Goal: Information Seeking & Learning: Learn about a topic

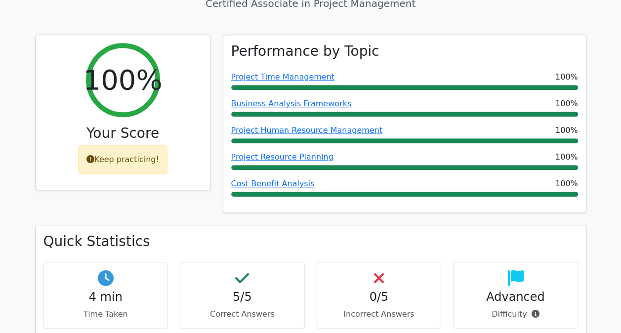
scroll to position [545, 0]
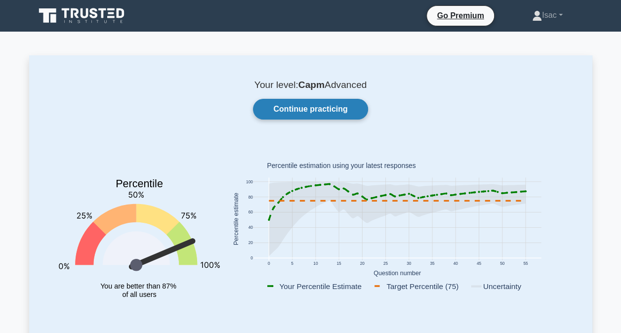
click at [296, 111] on link "Continue practicing" at bounding box center [310, 109] width 115 height 21
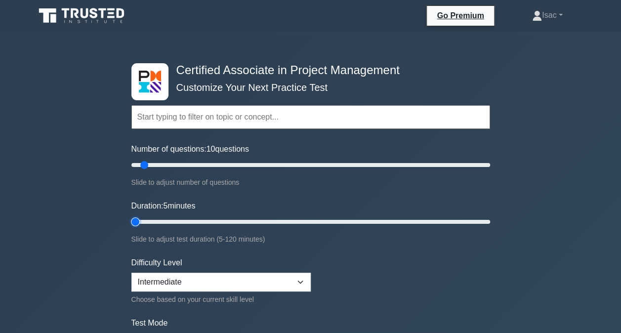
type input "5"
click at [135, 224] on input "Duration: 5 minutes" at bounding box center [310, 222] width 359 height 12
click at [134, 169] on div "Number of questions: 10 questions Slide to adjust number of questions" at bounding box center [310, 165] width 359 height 45
type input "5"
click at [134, 169] on input "Number of questions: 5 questions" at bounding box center [310, 165] width 359 height 12
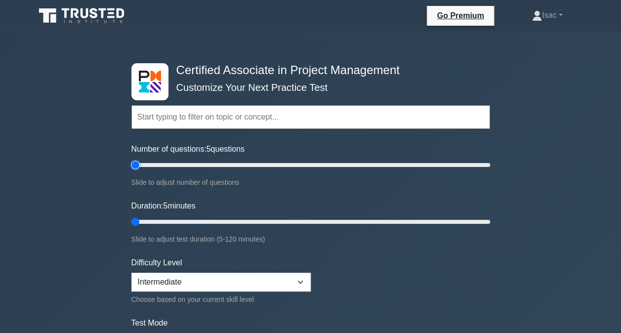
scroll to position [140, 0]
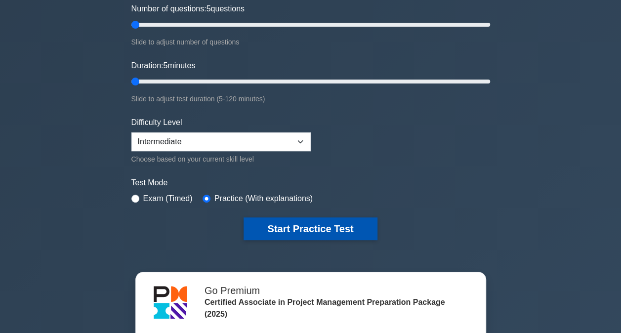
click at [286, 227] on button "Start Practice Test" at bounding box center [310, 228] width 133 height 23
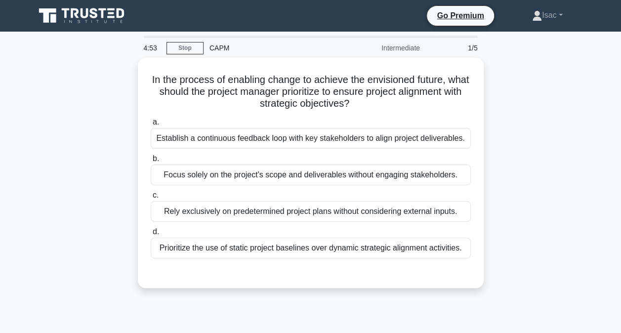
click at [118, 108] on div "In the process of enabling change to achieve the envisioned future, what should…" at bounding box center [310, 179] width 563 height 242
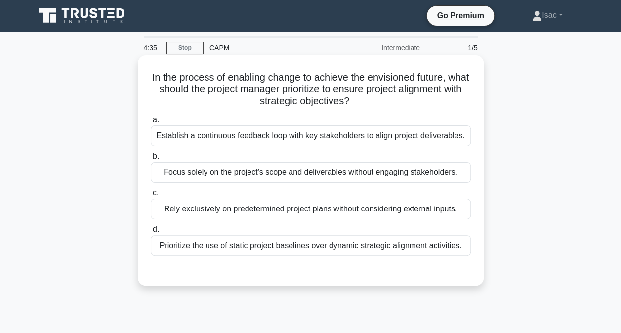
click at [271, 130] on div "Establish a continuous feedback loop with key stakeholders to align project del…" at bounding box center [311, 136] width 320 height 21
click at [151, 123] on input "a. Establish a continuous feedback loop with key stakeholders to align project …" at bounding box center [151, 120] width 0 height 6
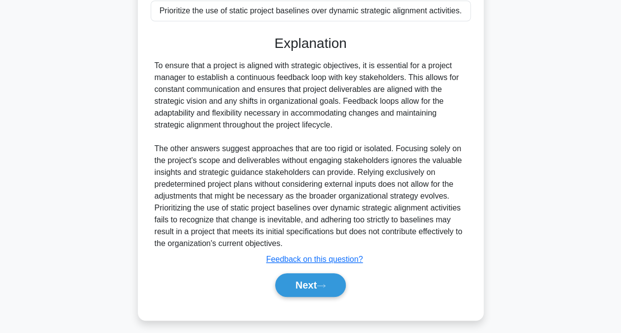
scroll to position [251, 0]
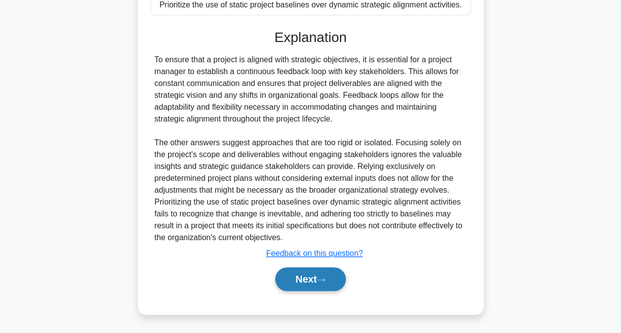
click at [313, 272] on button "Next" at bounding box center [310, 279] width 71 height 24
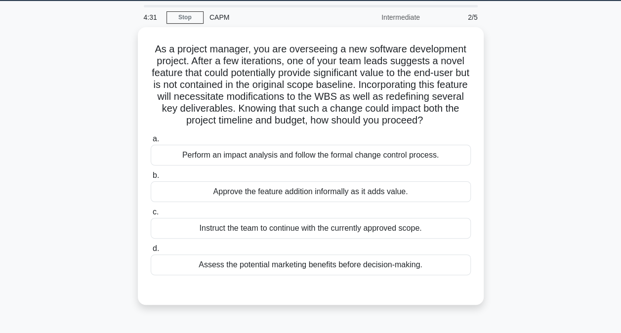
scroll to position [30, 0]
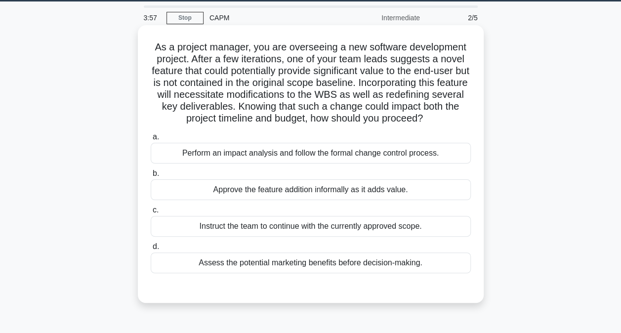
click at [288, 266] on div "Assess the potential marketing benefits before decision-making." at bounding box center [311, 263] width 320 height 21
click at [151, 250] on input "d. Assess the potential marketing benefits before decision-making." at bounding box center [151, 247] width 0 height 6
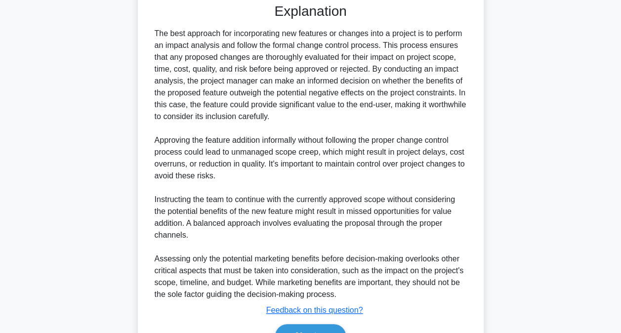
scroll to position [371, 0]
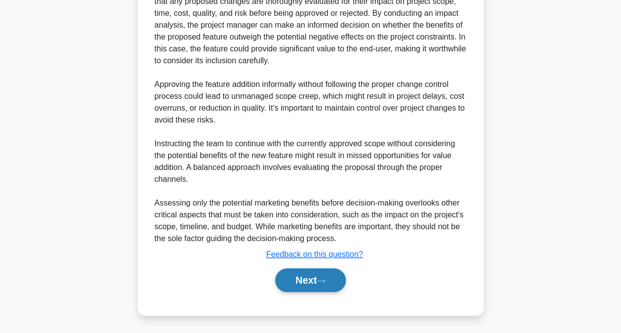
click at [294, 277] on button "Next" at bounding box center [310, 280] width 71 height 24
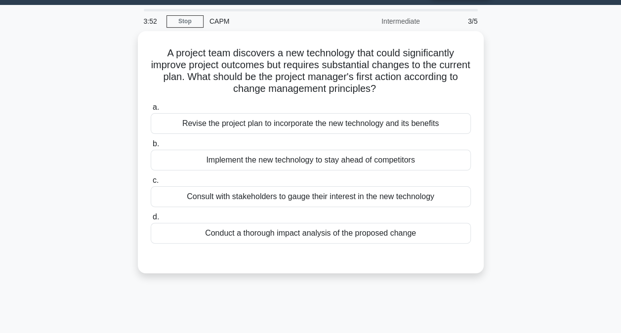
scroll to position [24, 0]
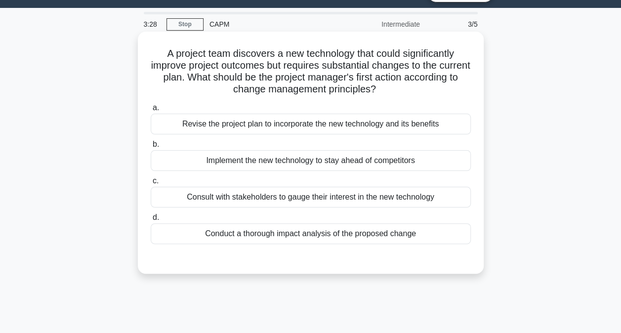
click at [304, 238] on div "Conduct a thorough impact analysis of the proposed change" at bounding box center [311, 233] width 320 height 21
click at [151, 221] on input "d. Conduct a thorough impact analysis of the proposed change" at bounding box center [151, 217] width 0 height 6
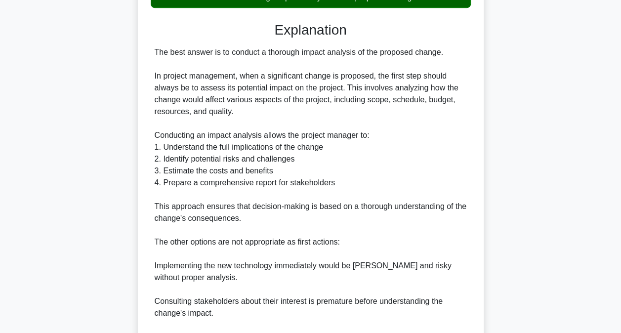
scroll to position [417, 0]
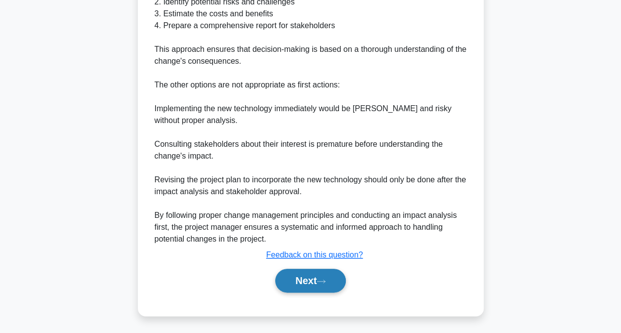
click at [317, 281] on button "Next" at bounding box center [310, 281] width 71 height 24
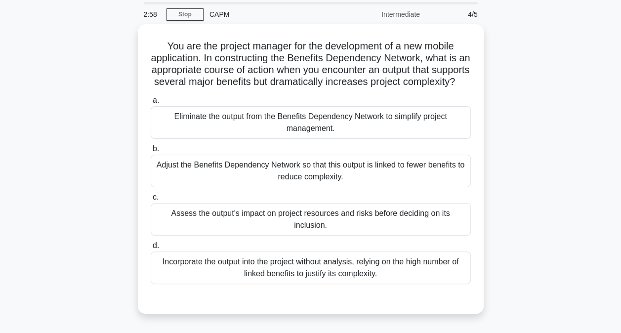
scroll to position [34, 0]
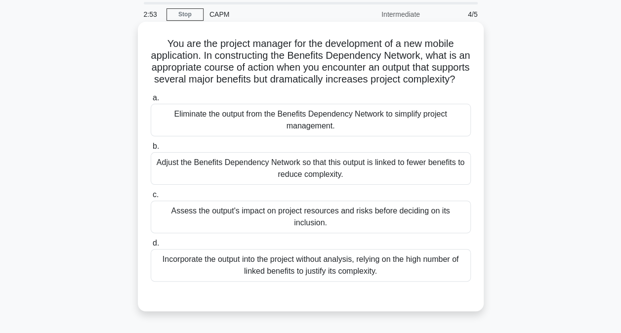
click at [313, 246] on div "a. Eliminate the output from the Benefits Dependency Network to simplify projec…" at bounding box center [311, 187] width 332 height 194
click at [306, 220] on div "Assess the output's impact on project resources and risks before deciding on it…" at bounding box center [311, 217] width 320 height 33
click at [151, 198] on input "c. Assess the output's impact on project resources and risks before deciding on…" at bounding box center [151, 195] width 0 height 6
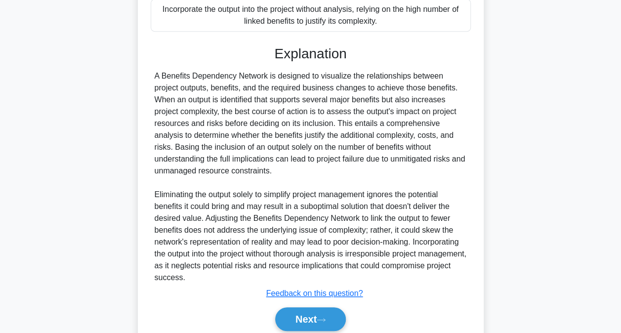
scroll to position [334, 0]
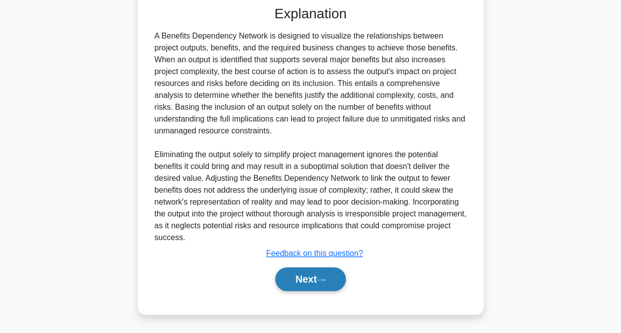
click at [300, 273] on button "Next" at bounding box center [310, 279] width 71 height 24
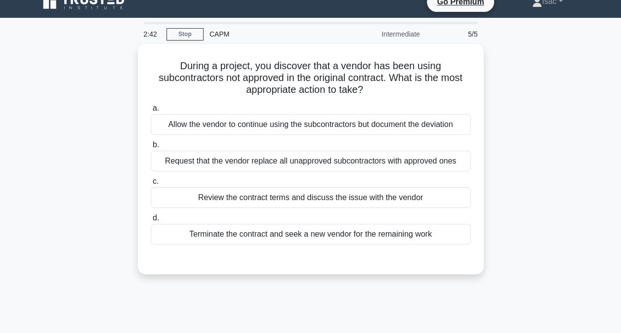
scroll to position [13, 0]
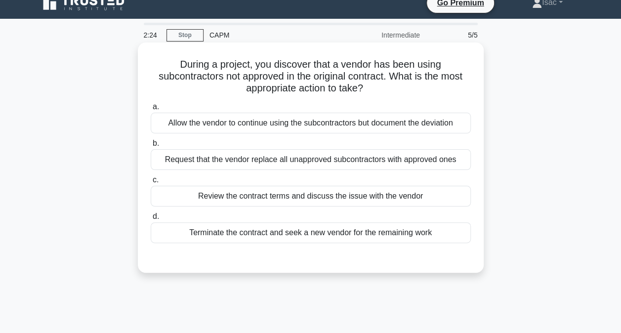
click at [346, 200] on div "Review the contract terms and discuss the issue with the vendor" at bounding box center [311, 196] width 320 height 21
click at [151, 183] on input "c. Review the contract terms and discuss the issue with the vendor" at bounding box center [151, 180] width 0 height 6
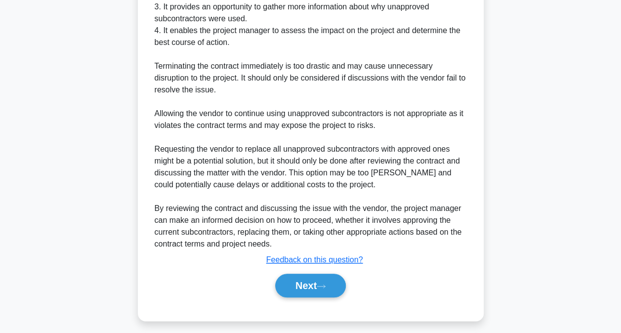
scroll to position [388, 0]
click at [300, 287] on button "Next" at bounding box center [310, 286] width 71 height 24
